Goal: Task Accomplishment & Management: Complete application form

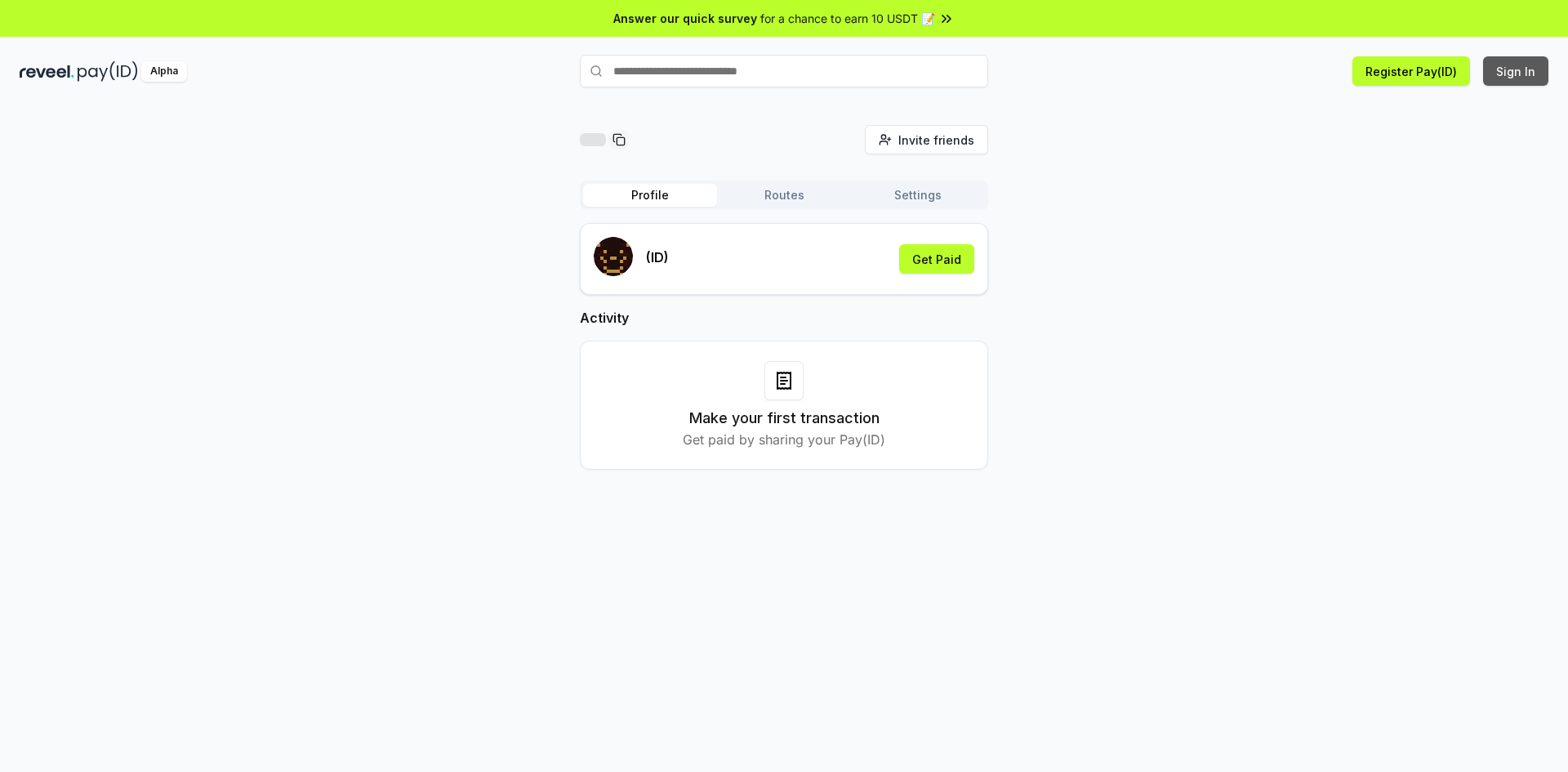
click at [1526, 71] on button "Sign In" at bounding box center [1516, 71] width 65 height 29
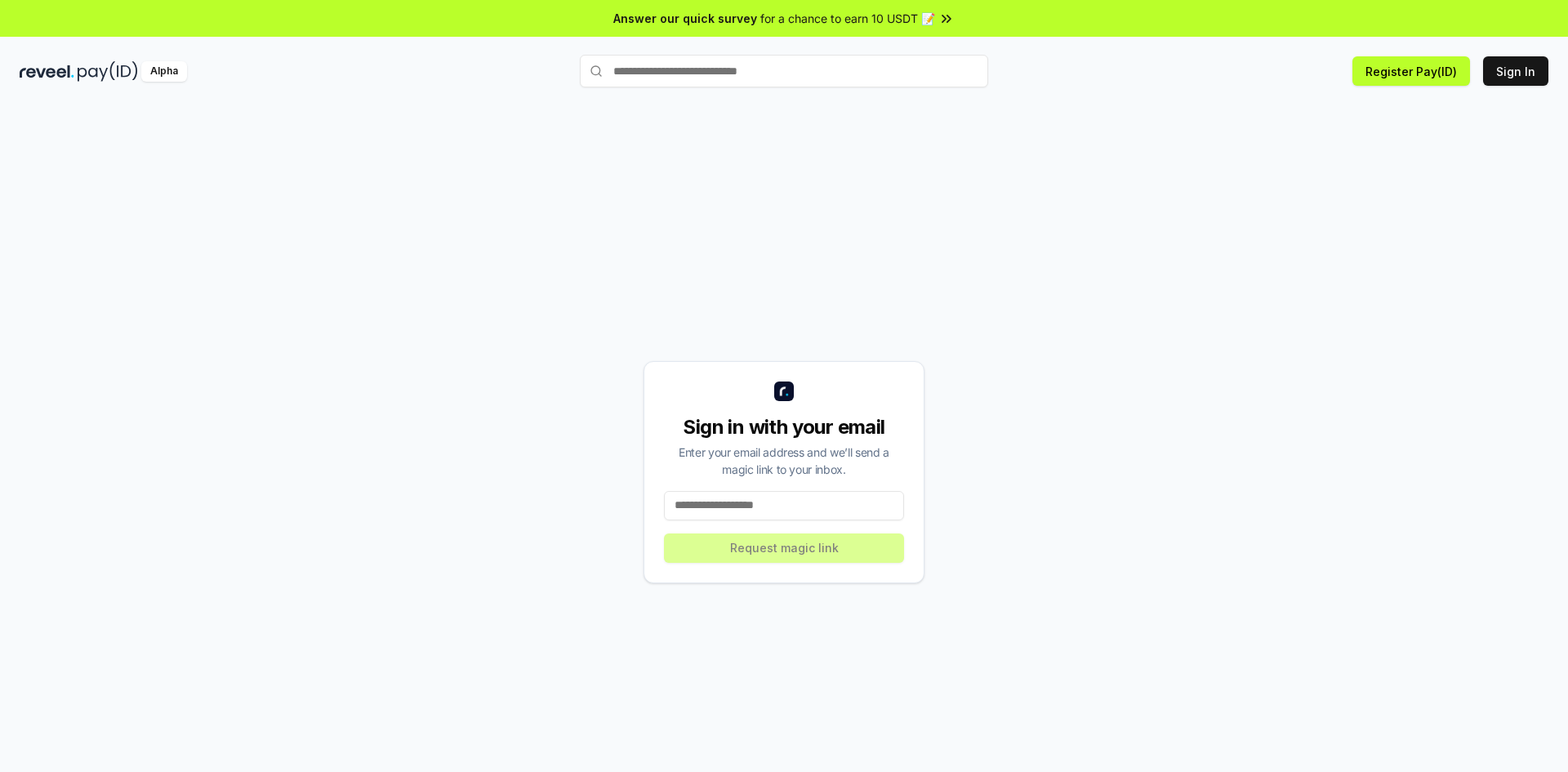
click at [761, 505] on input at bounding box center [784, 505] width 240 height 29
type input "**********"
